Goal: Task Accomplishment & Management: Manage account settings

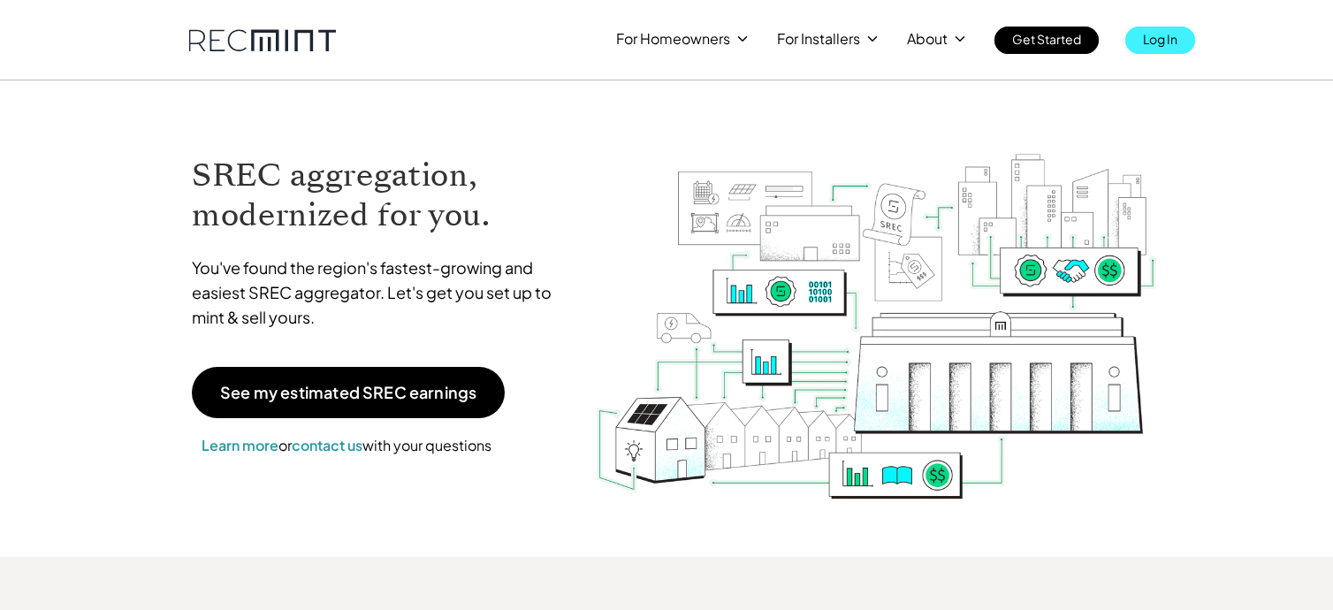
click at [1180, 35] on link "Log In" at bounding box center [1160, 40] width 70 height 27
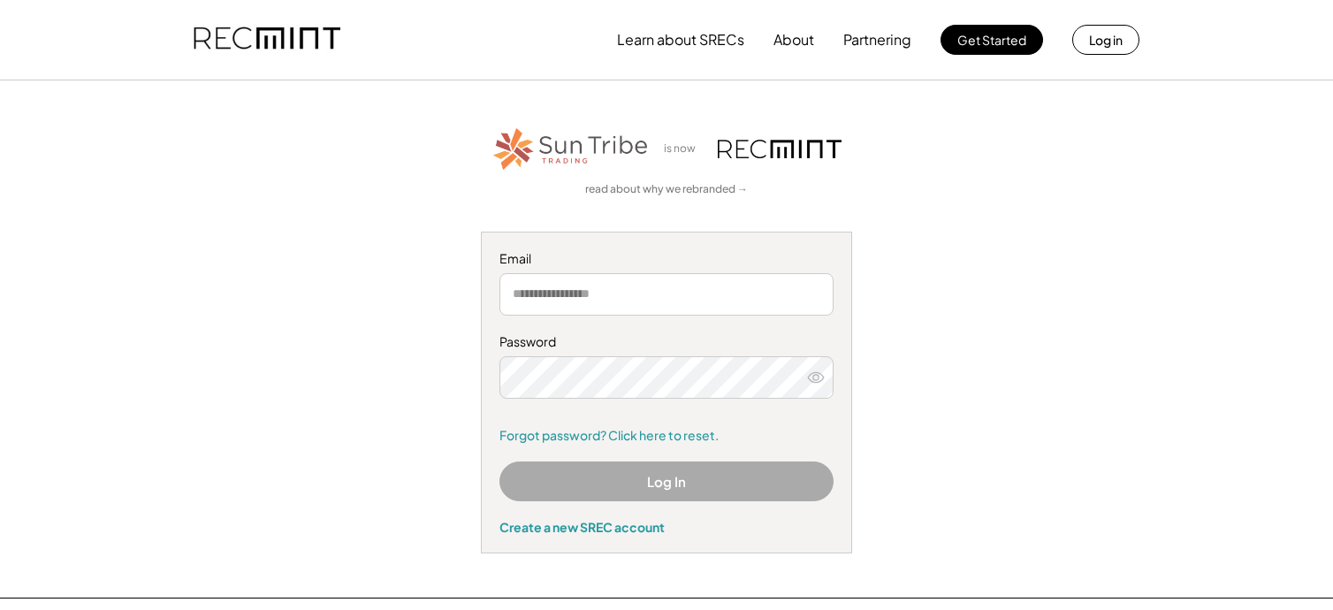
click at [714, 304] on input "email" at bounding box center [667, 294] width 334 height 42
type input "**********"
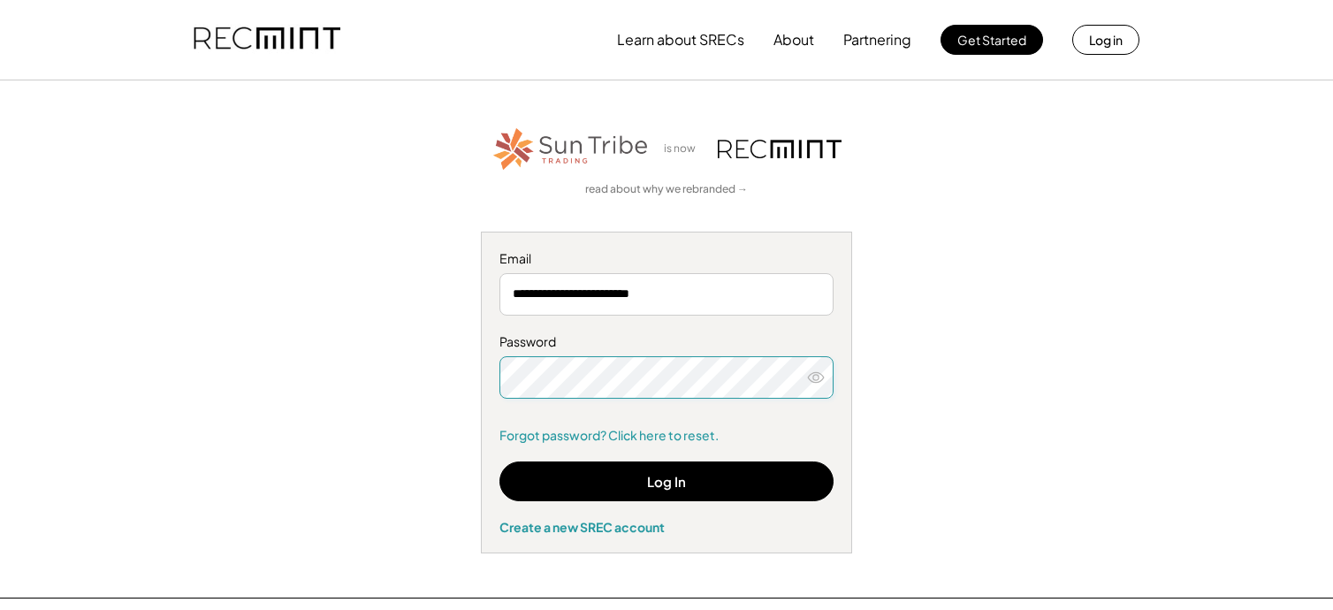
click at [818, 383] on icon at bounding box center [816, 378] width 18 height 18
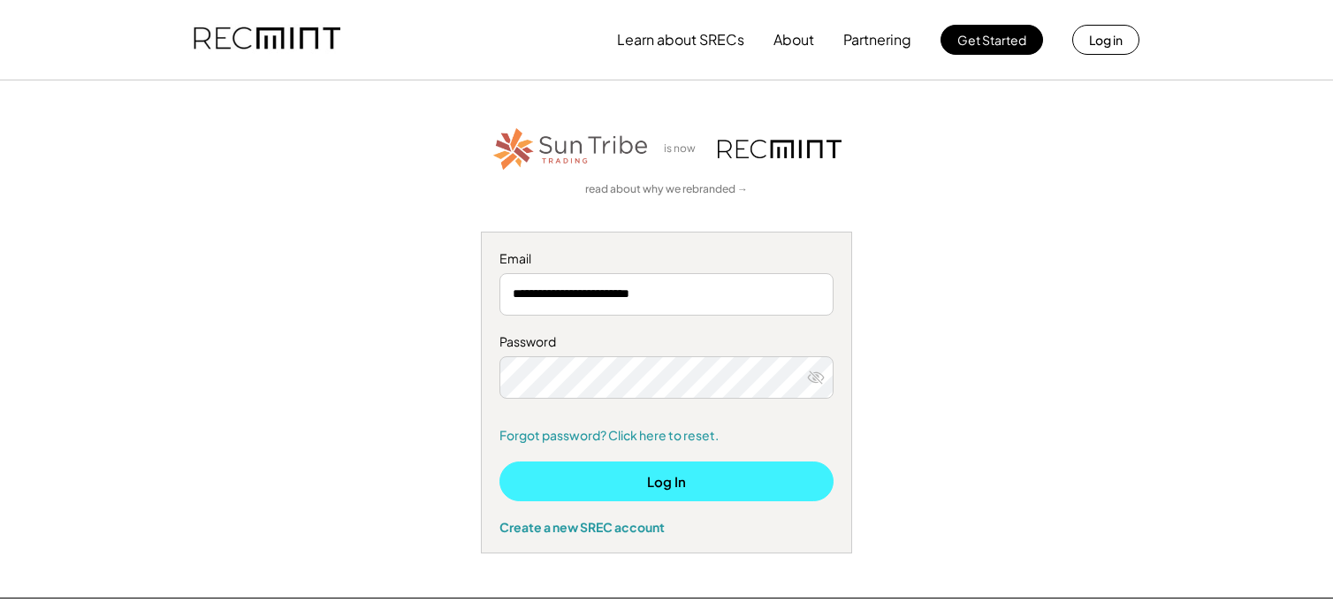
click at [598, 486] on button "Log In" at bounding box center [667, 482] width 334 height 40
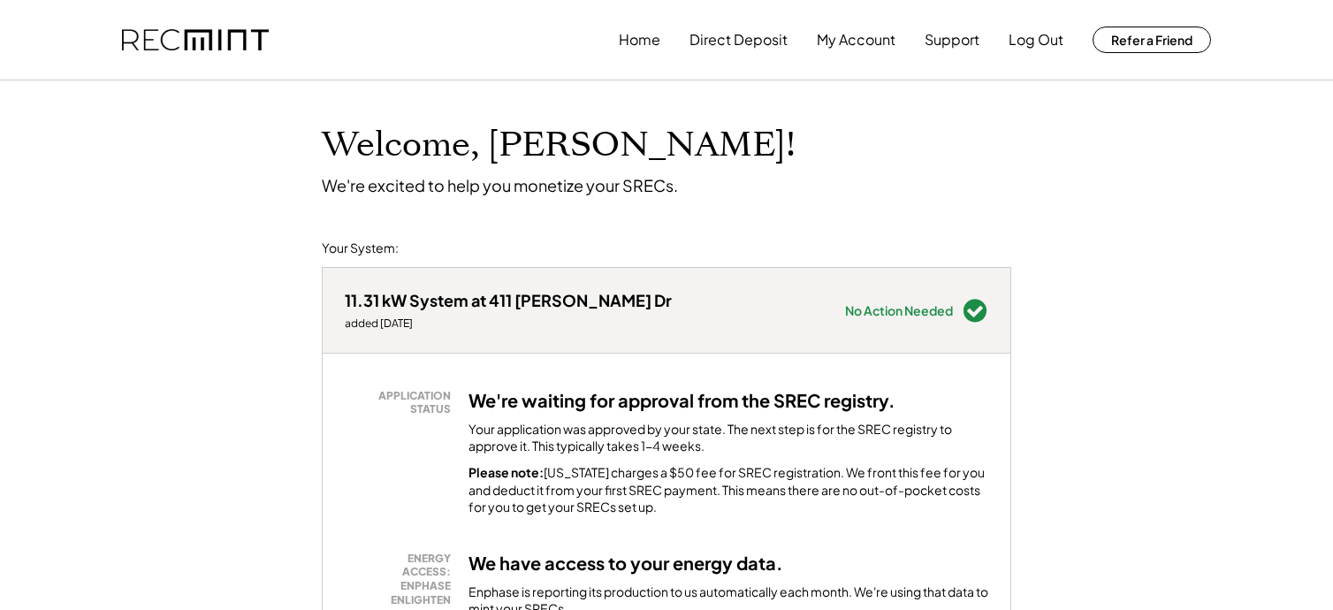
click at [838, 52] on button "My Account" at bounding box center [856, 39] width 79 height 35
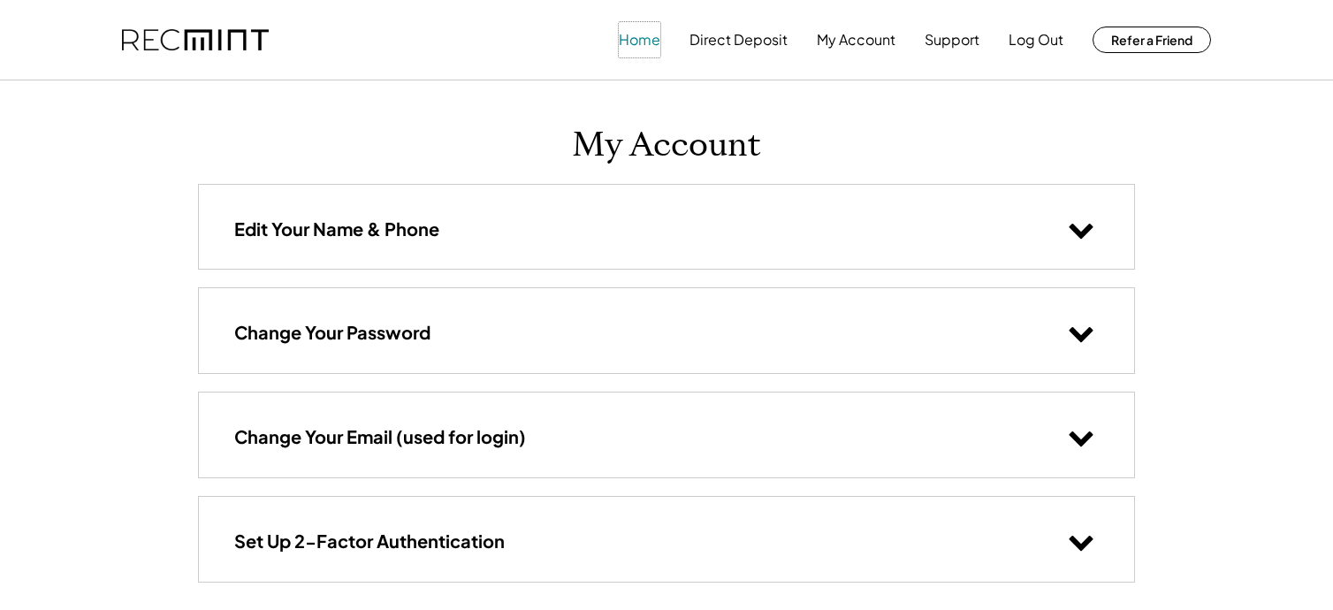
click at [658, 30] on button "Home" at bounding box center [640, 39] width 42 height 35
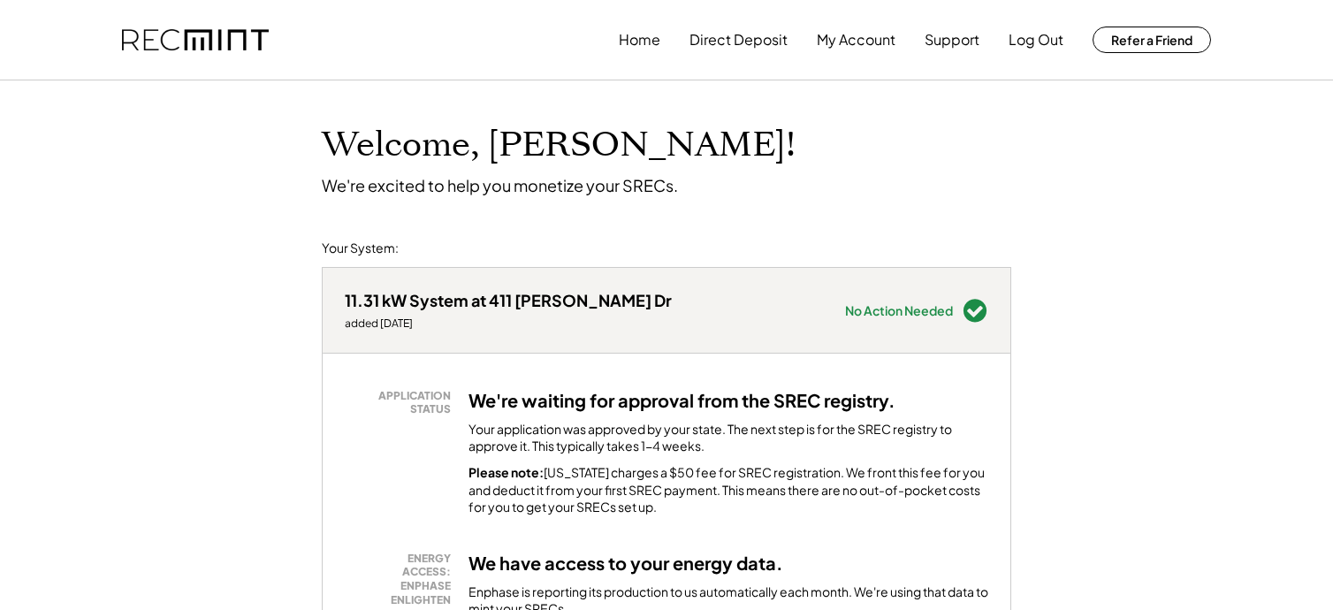
click at [1072, 34] on div "Home Direct Deposit My Account Support Log Out Refer a Friend" at bounding box center [915, 39] width 592 height 35
click at [1053, 32] on button "Log Out" at bounding box center [1036, 39] width 55 height 35
